Goal: Task Accomplishment & Management: Use online tool/utility

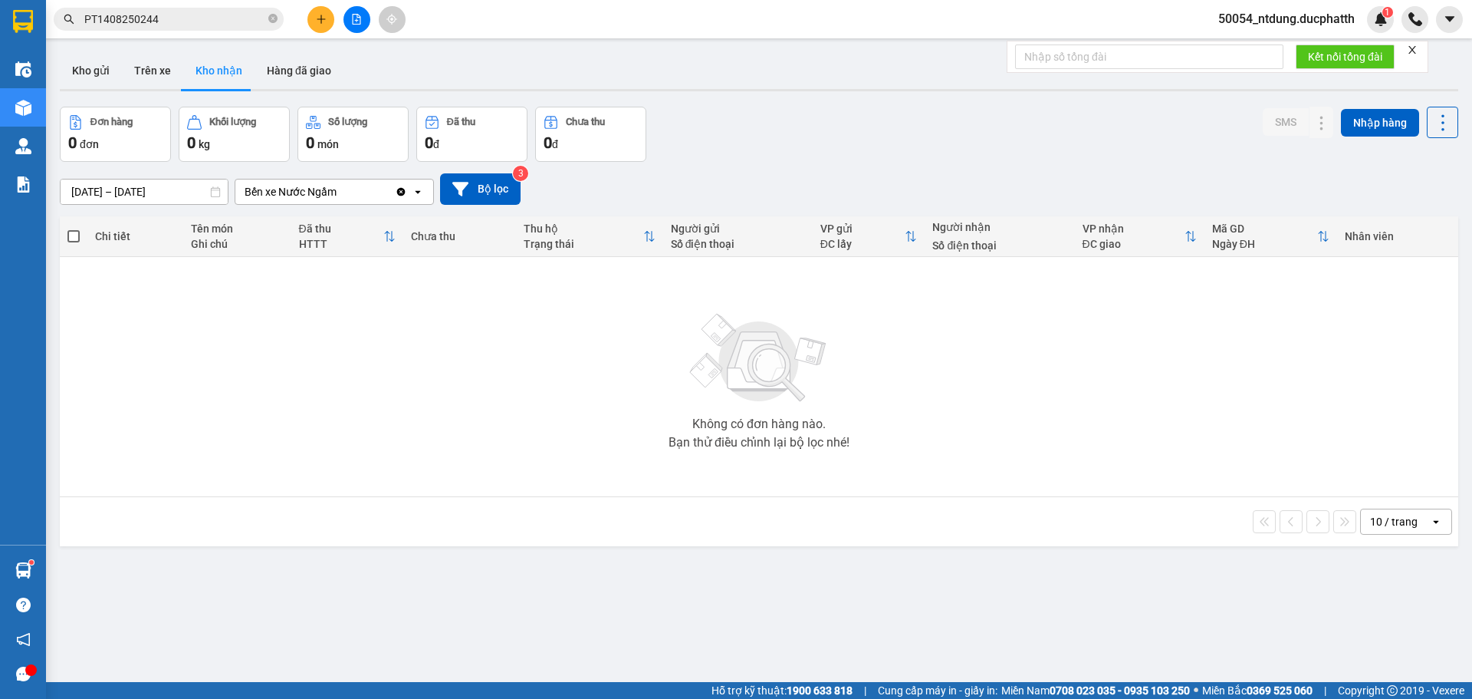
click at [364, 26] on button at bounding box center [357, 19] width 27 height 27
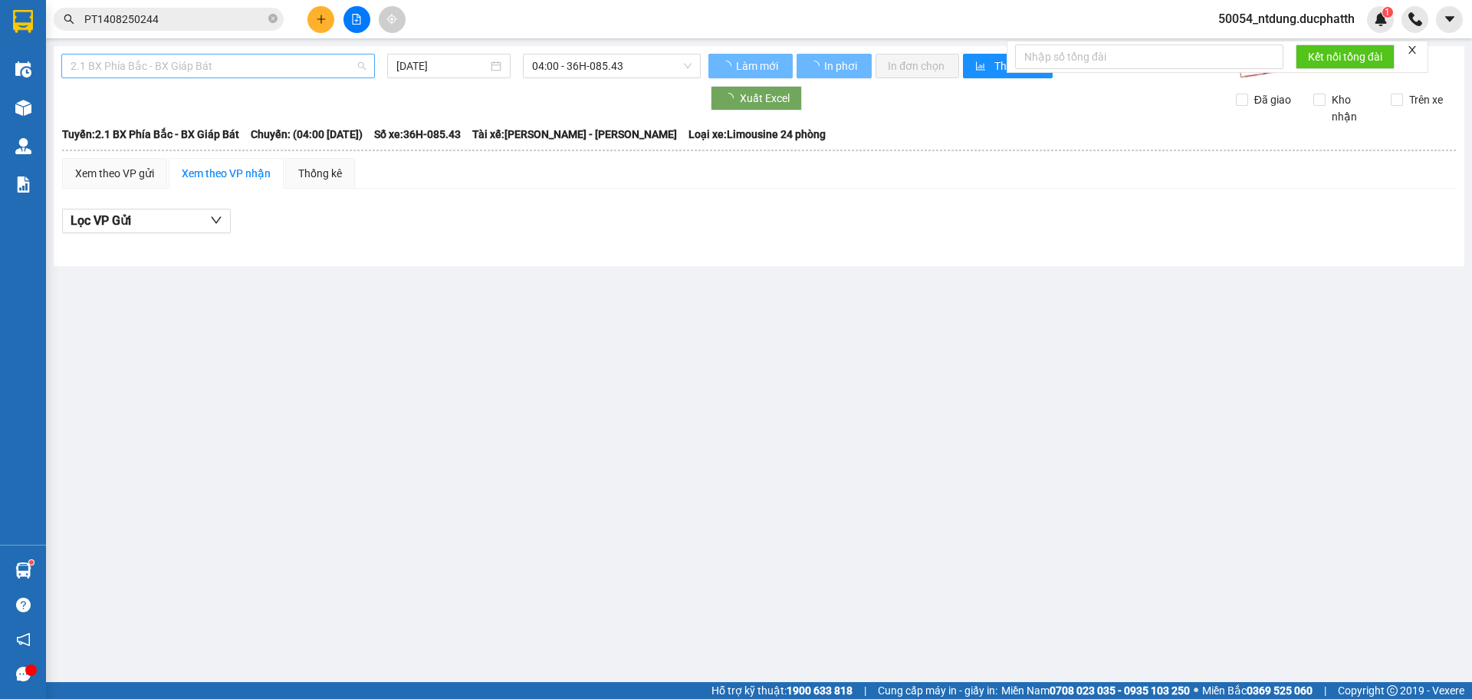
click at [218, 70] on span "2.1 BX Phía Bắc - BX Giáp Bát" at bounding box center [218, 65] width 295 height 23
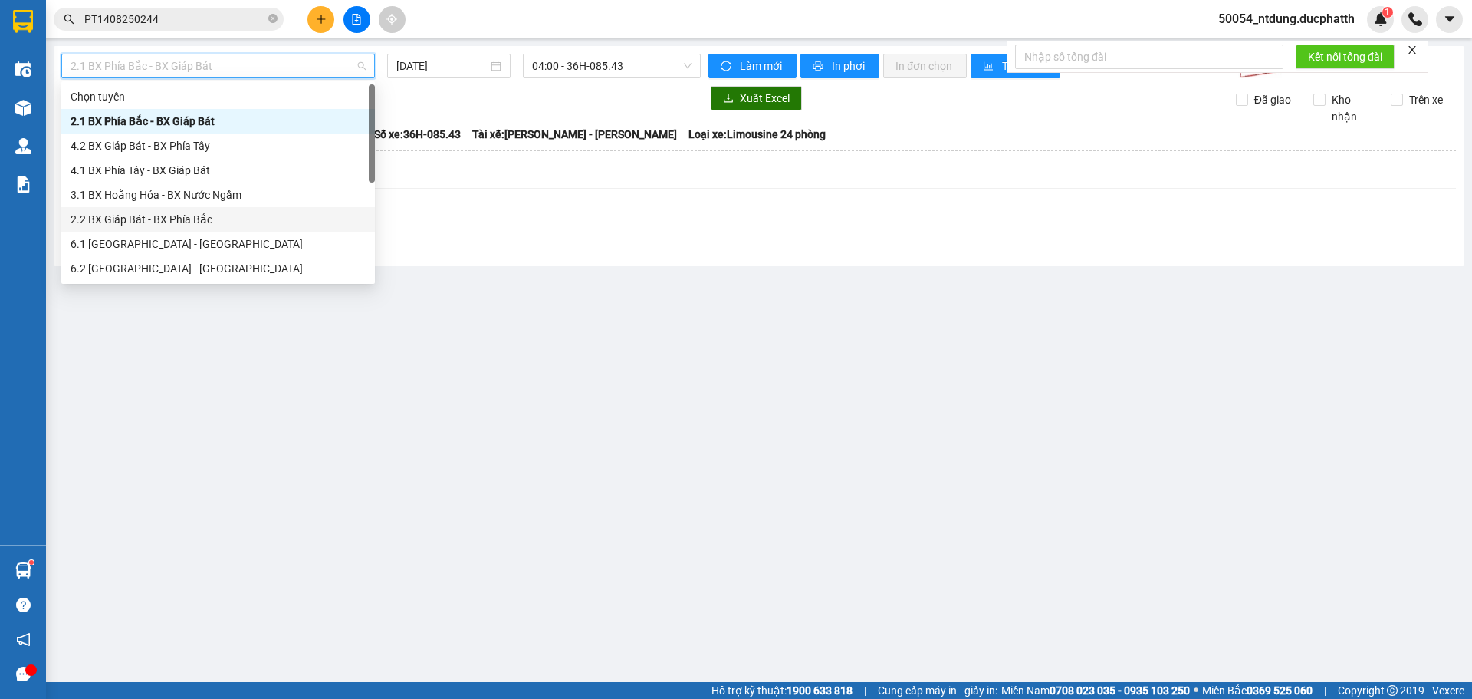
scroll to position [123, 0]
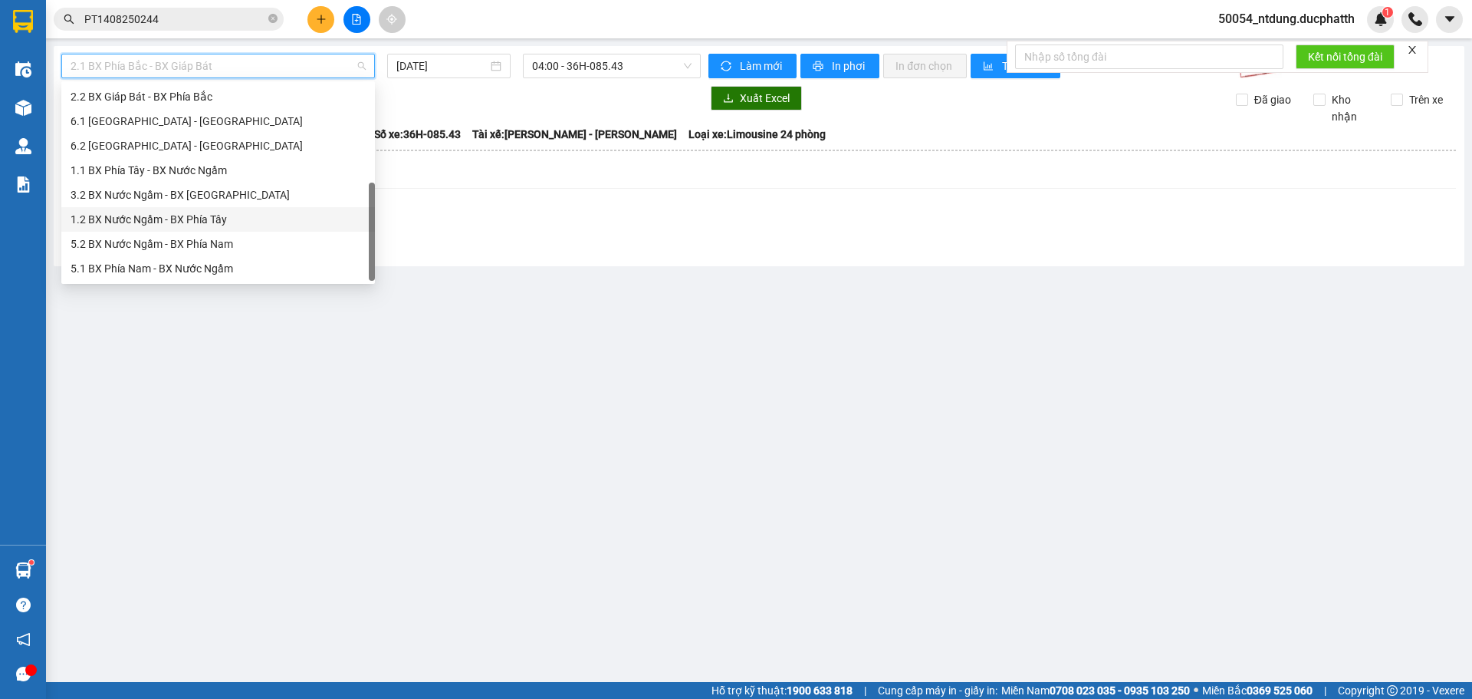
click at [163, 222] on div "1.2 BX Nước Ngầm - BX Phía Tây" at bounding box center [218, 219] width 295 height 17
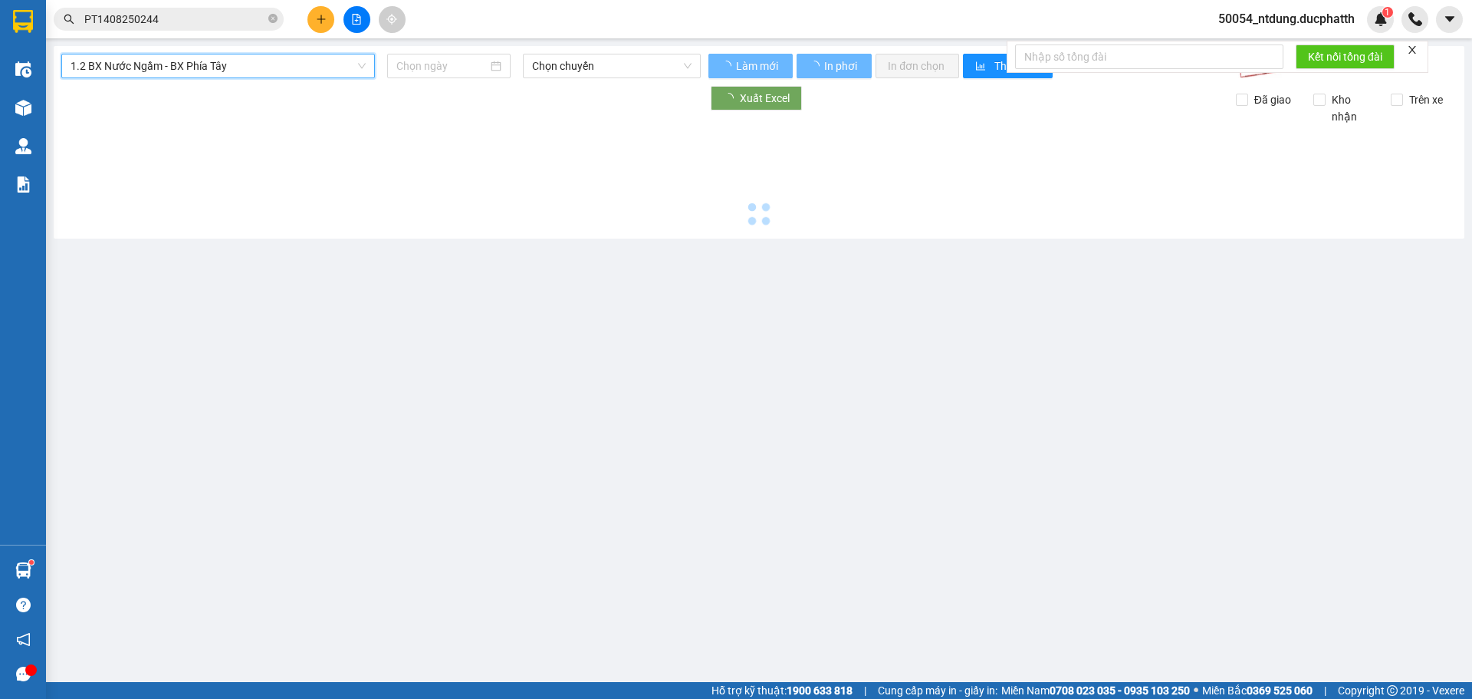
type input "[DATE]"
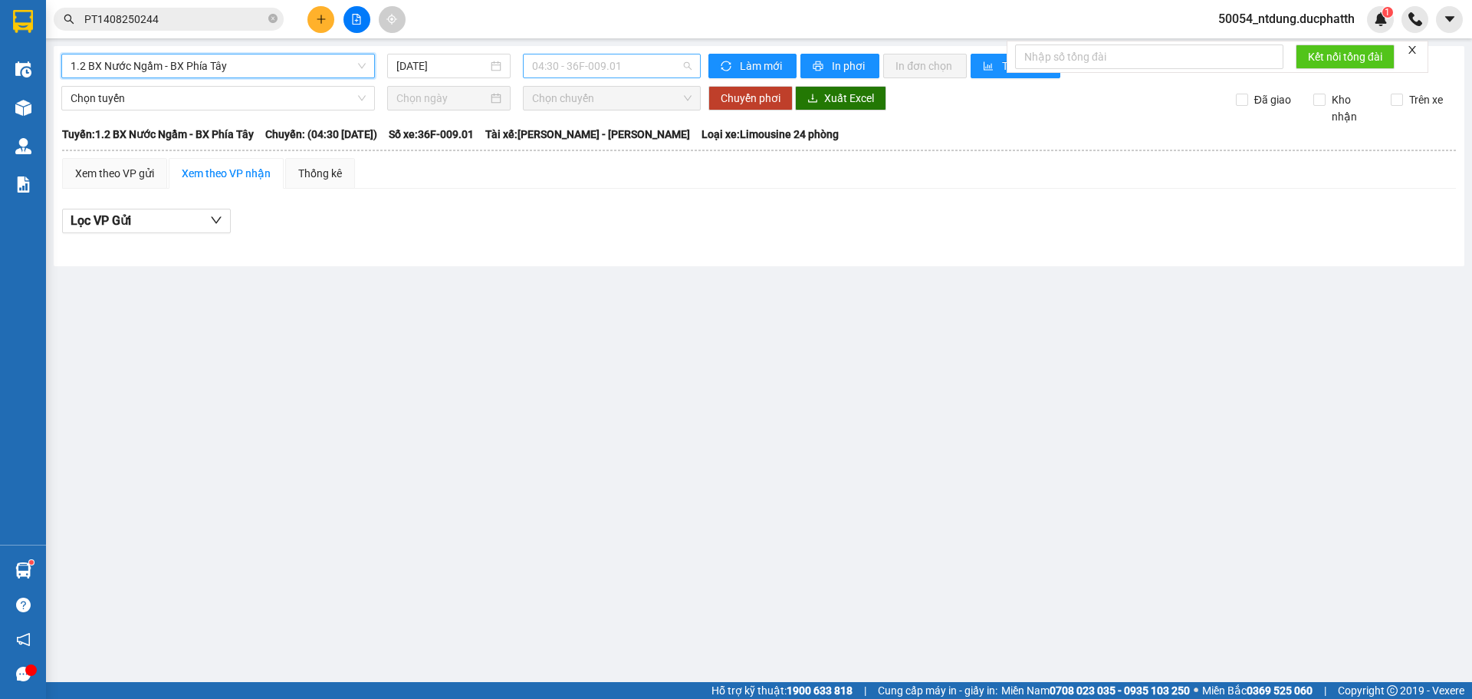
click at [541, 61] on span "04:30 - 36F-009.01" at bounding box center [611, 65] width 159 height 23
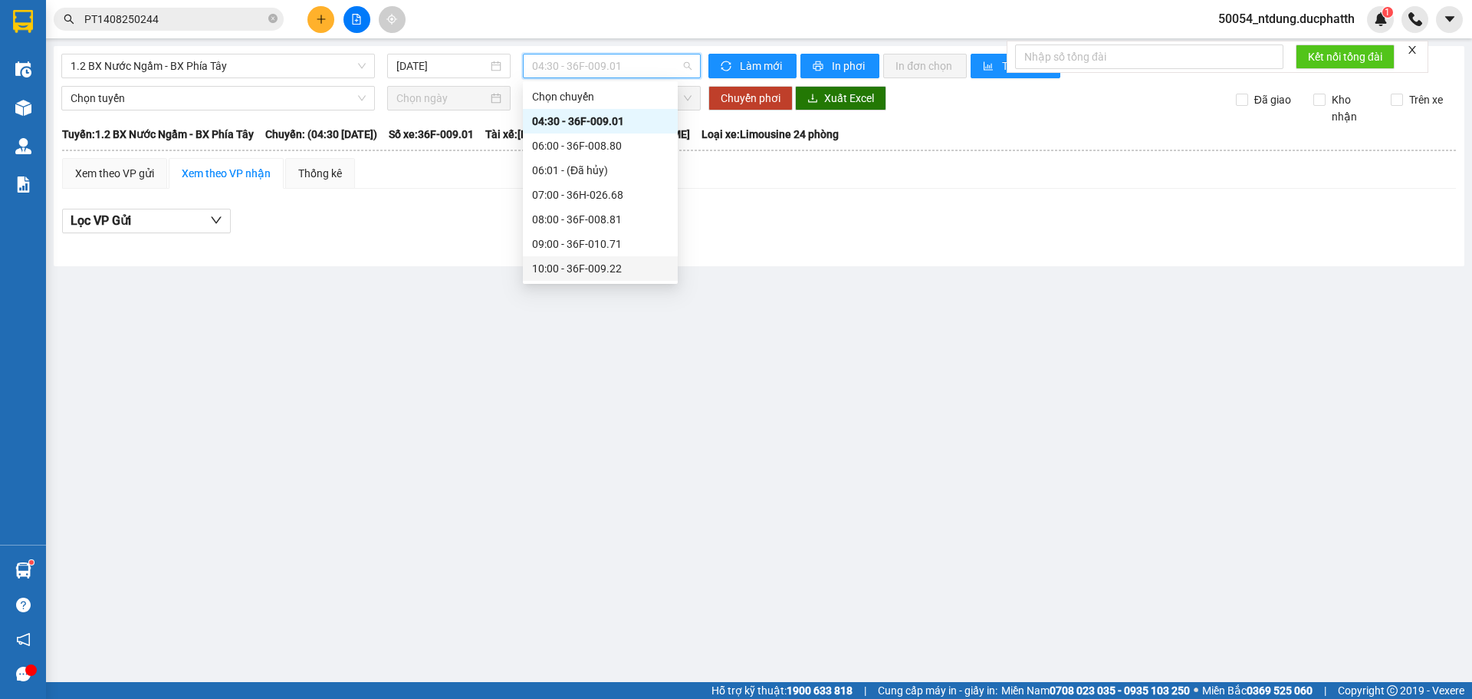
click at [594, 261] on div "10:00 - 36F-009.22" at bounding box center [600, 268] width 136 height 17
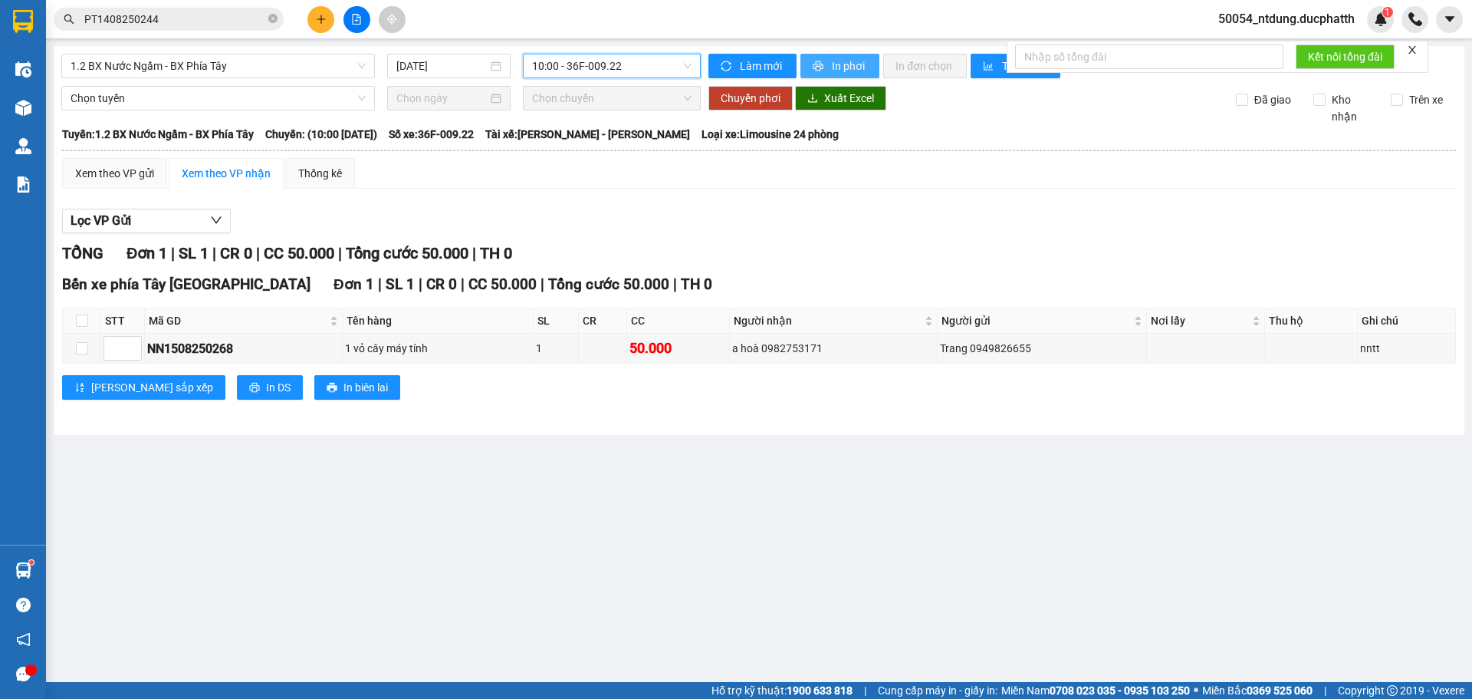
click at [829, 67] on button "In phơi" at bounding box center [839, 66] width 79 height 25
click at [565, 62] on span "10:00 - 36F-009.22" at bounding box center [611, 65] width 159 height 23
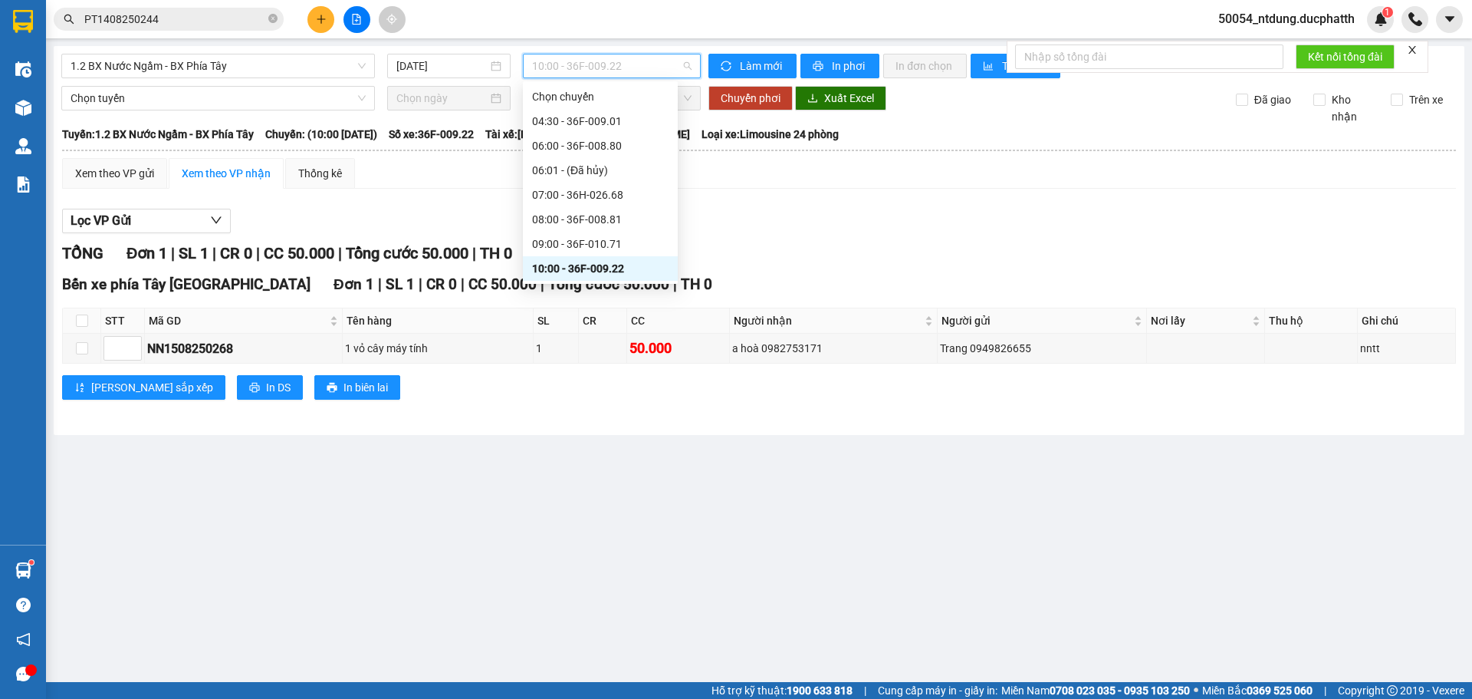
scroll to position [77, 0]
click at [588, 212] on div "10:01 - 36H-085.25" at bounding box center [600, 216] width 136 height 17
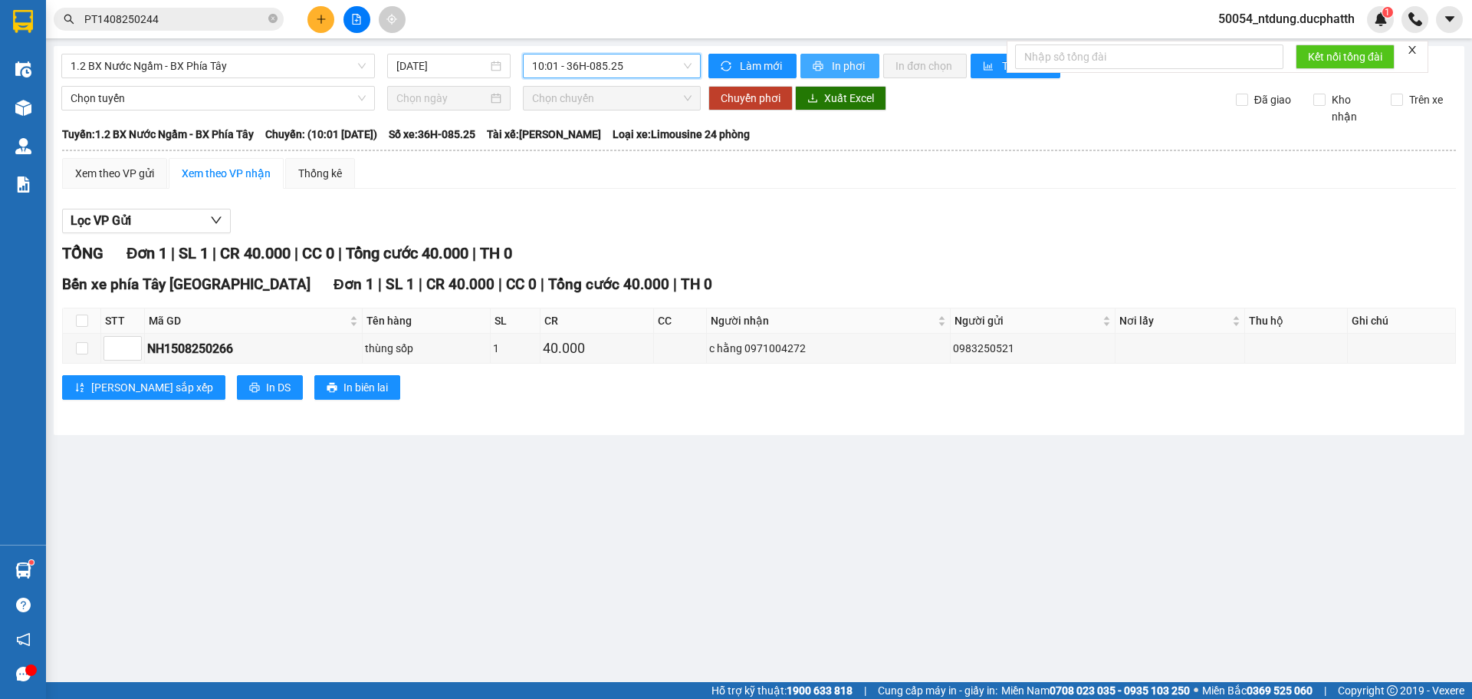
click at [830, 63] on button "In phơi" at bounding box center [839, 66] width 79 height 25
drag, startPoint x: 1333, startPoint y: 77, endPoint x: 1321, endPoint y: 329, distance: 251.8
click at [1316, 310] on body "Kết quả tìm kiếm ( 1 ) Bộ lọc Mã ĐH Trạng thái Món hàng Thu hộ Tổng cước Chưa c…" at bounding box center [736, 349] width 1472 height 699
click at [1330, 401] on div "Bến xe phía Tây [GEOGRAPHIC_DATA] Đơn 1 | SL 1 | CR 40.000 | CC 0 | Tổng cước 4…" at bounding box center [759, 342] width 1394 height 138
drag, startPoint x: 933, startPoint y: 291, endPoint x: 634, endPoint y: 216, distance: 308.3
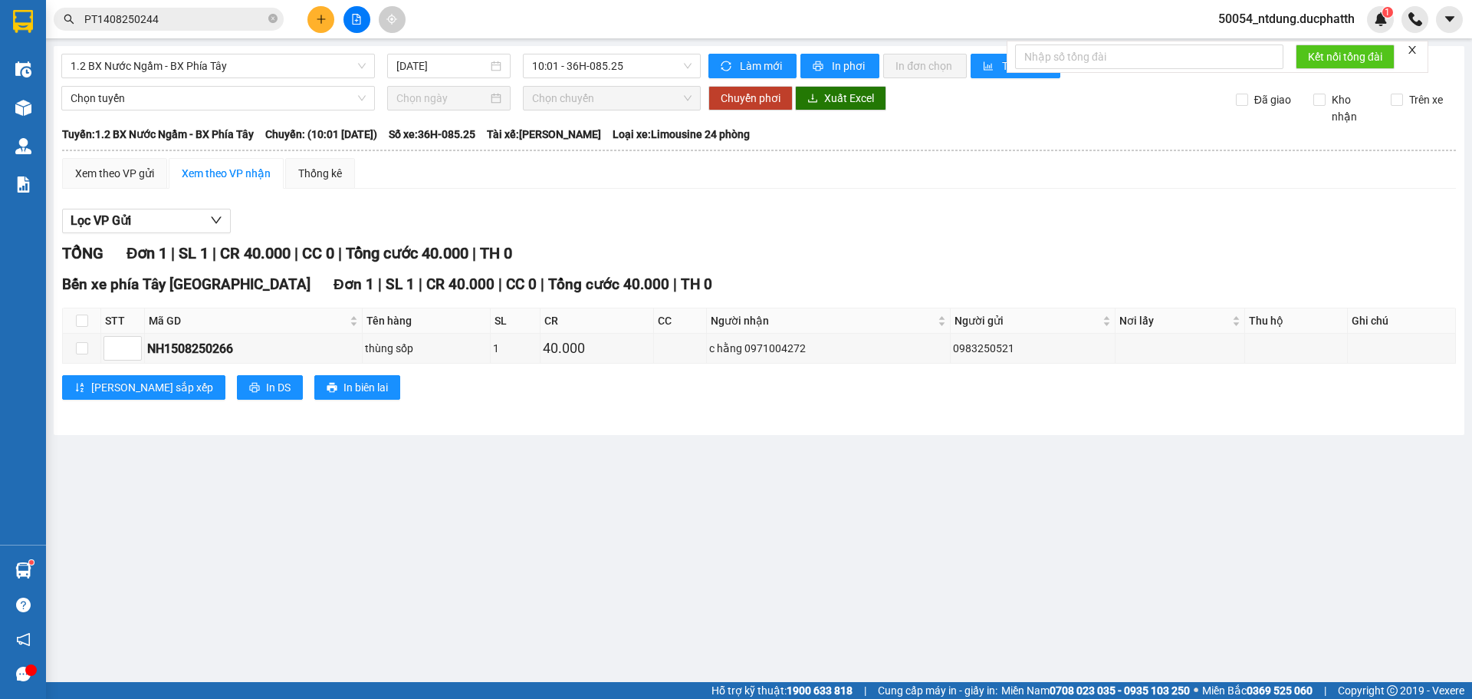
click at [927, 288] on div "Bến xe phía Tây [GEOGRAPHIC_DATA] 1 | SL 1 | CR 40.000 | CC 0 | Tổng cước 40.00…" at bounding box center [759, 284] width 1394 height 23
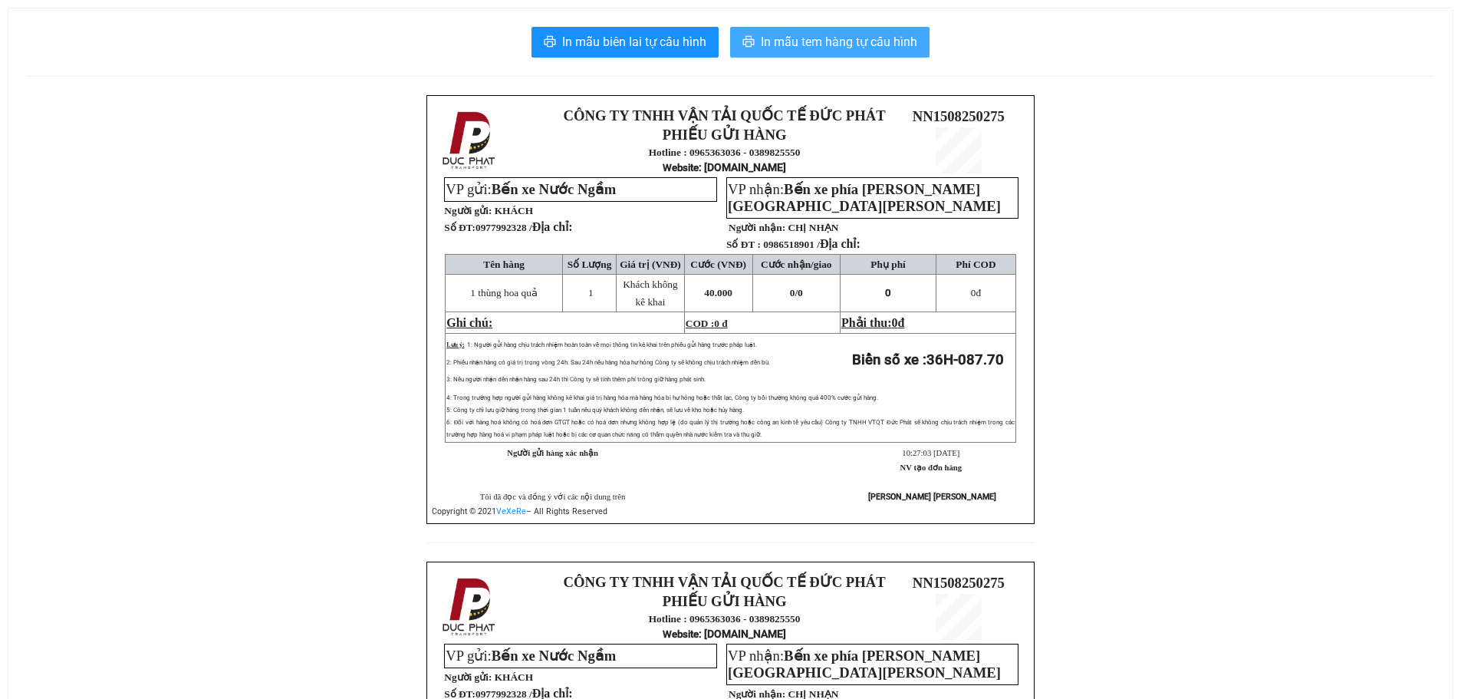
click at [785, 44] on span "In mẫu tem hàng tự cấu hình" at bounding box center [839, 41] width 156 height 19
